Goal: Transaction & Acquisition: Download file/media

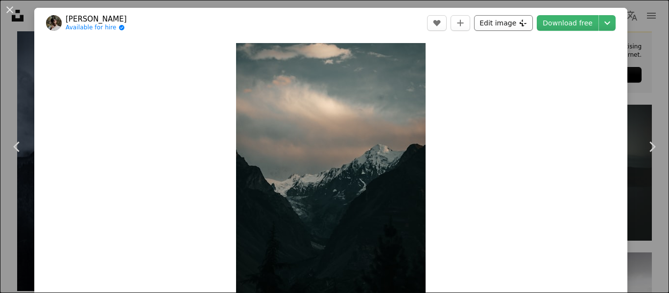
scroll to position [441, 0]
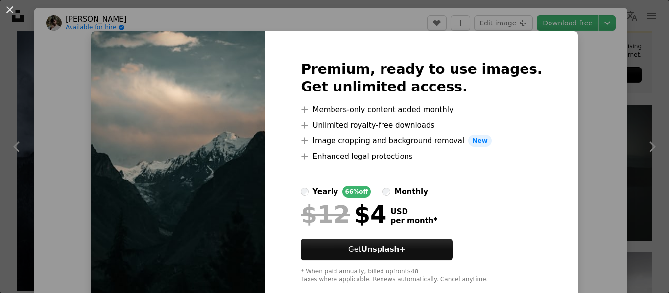
click at [582, 103] on div "An X shape Premium, ready to use images. Get unlimited access. A plus sign Memb…" at bounding box center [334, 146] width 669 height 293
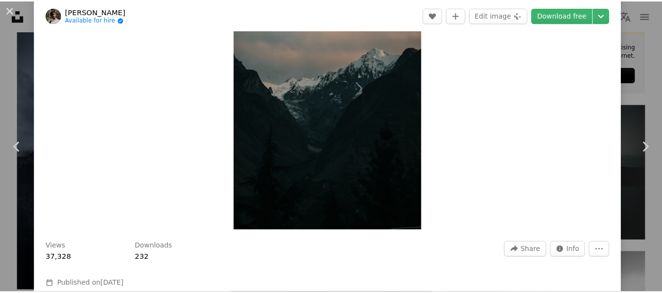
scroll to position [98, 0]
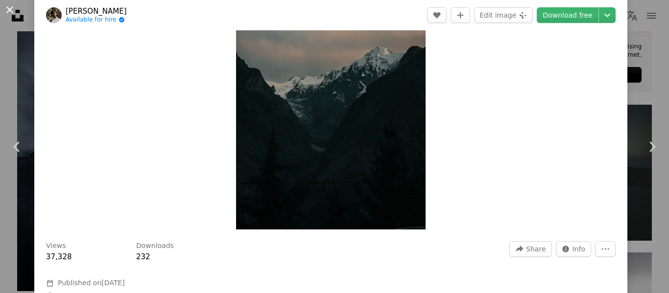
click at [10, 9] on button "An X shape" at bounding box center [10, 10] width 12 height 12
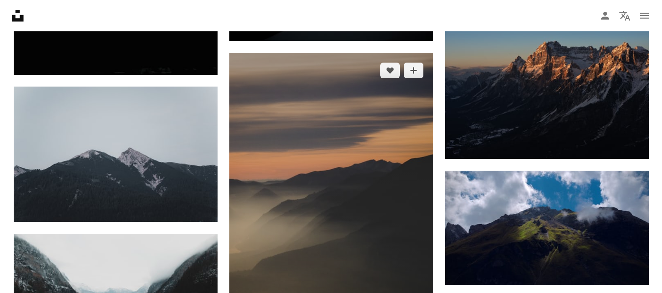
scroll to position [2401, 0]
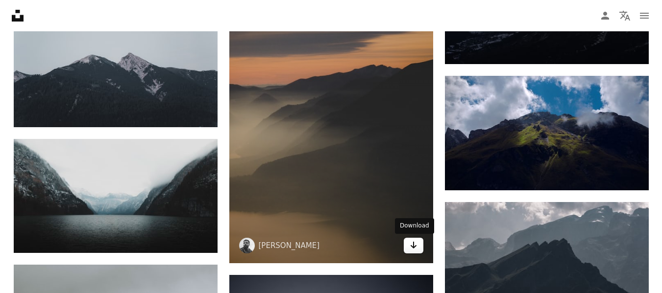
click at [416, 248] on icon "Arrow pointing down" at bounding box center [414, 246] width 8 height 12
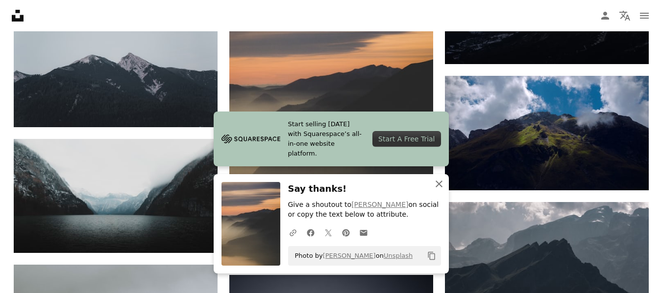
click at [439, 184] on icon "button" at bounding box center [439, 184] width 7 height 7
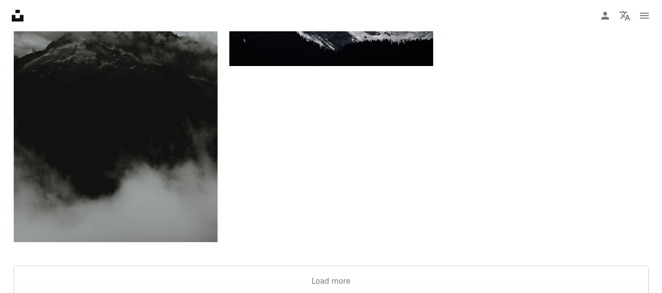
scroll to position [2793, 0]
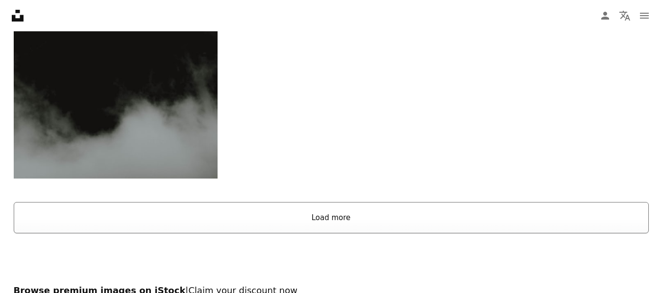
click at [340, 226] on button "Load more" at bounding box center [331, 217] width 635 height 31
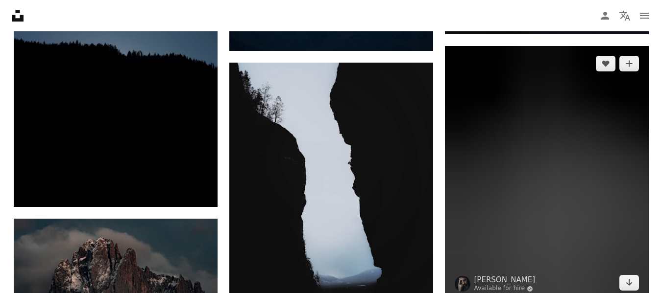
scroll to position [6173, 0]
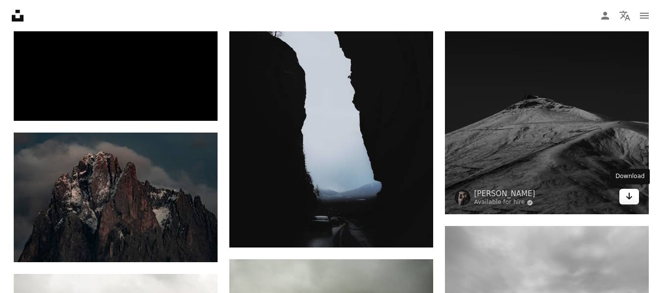
click at [629, 195] on icon "Download" at bounding box center [629, 196] width 6 height 7
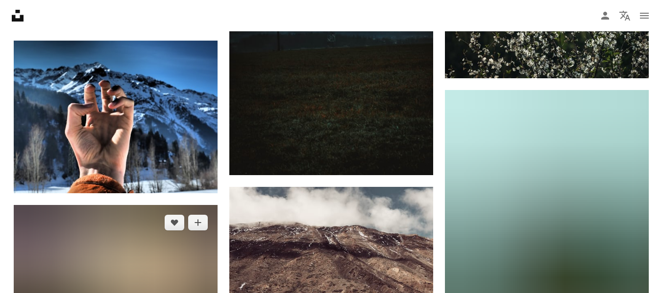
scroll to position [8574, 0]
